Goal: Information Seeking & Learning: Check status

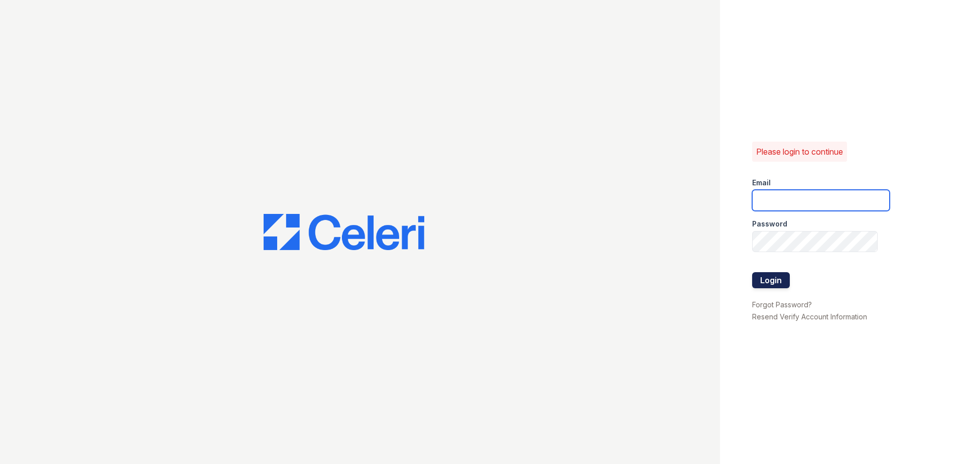
type input "[EMAIL_ADDRESS][DOMAIN_NAME]"
click at [768, 280] on button "Login" at bounding box center [771, 280] width 38 height 16
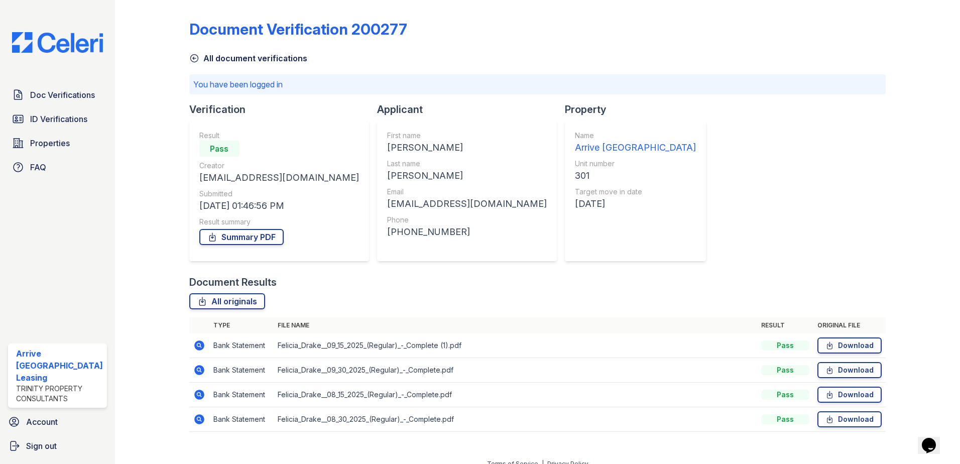
click at [193, 60] on icon at bounding box center [194, 58] width 10 height 10
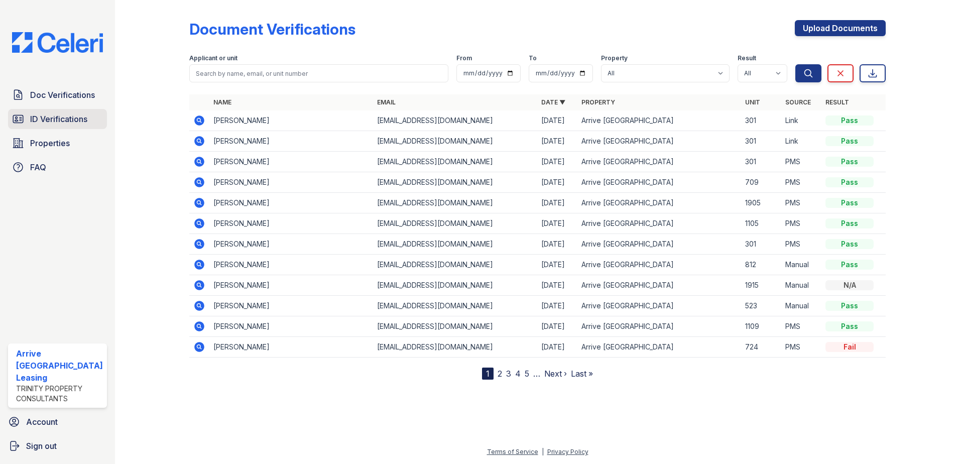
click at [65, 118] on span "ID Verifications" at bounding box center [58, 119] width 57 height 12
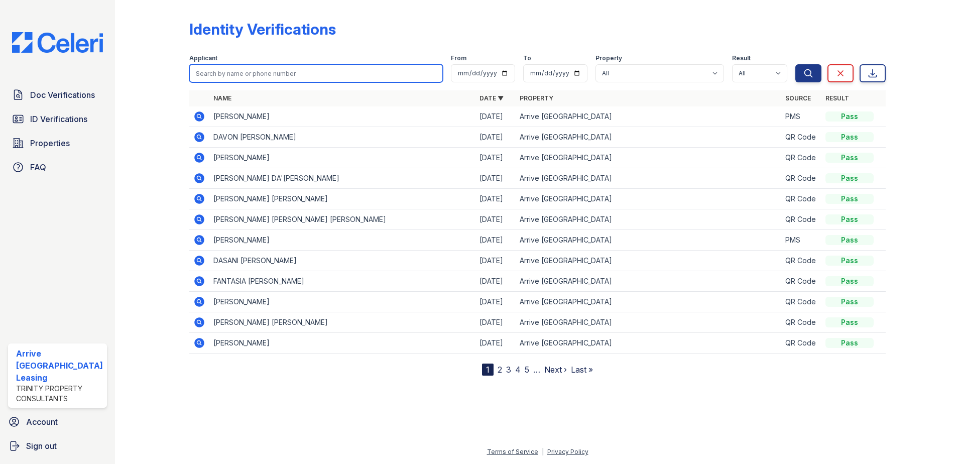
paste input "Terry, Tykeirra"
type input "Terry, Tykeirra"
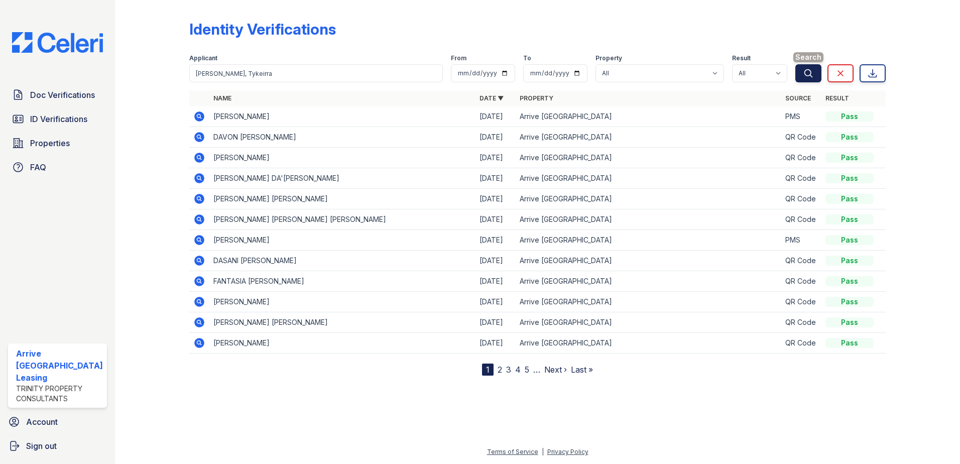
click at [820, 75] on button "Search" at bounding box center [808, 73] width 26 height 18
